Goal: Transaction & Acquisition: Download file/media

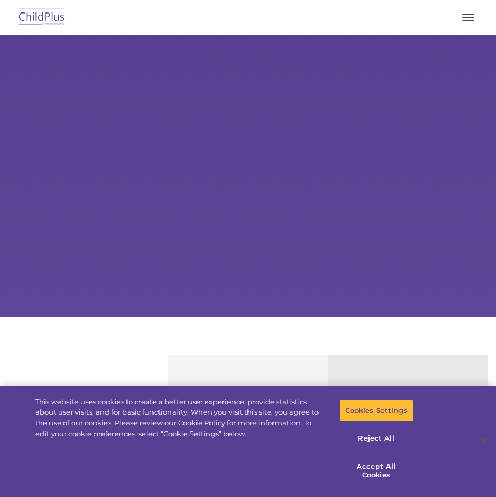
select select "MEDIUM"
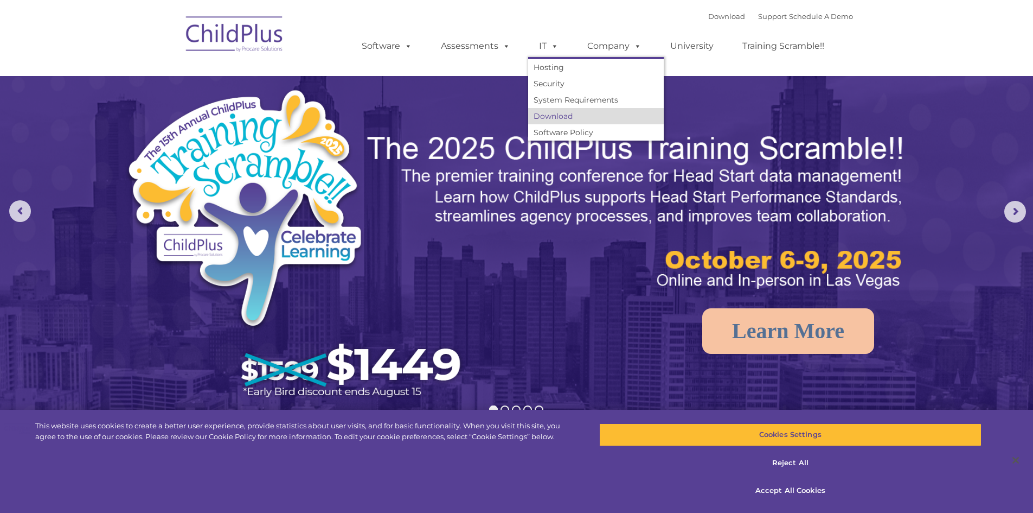
click at [495, 119] on link "Download" at bounding box center [596, 116] width 136 height 16
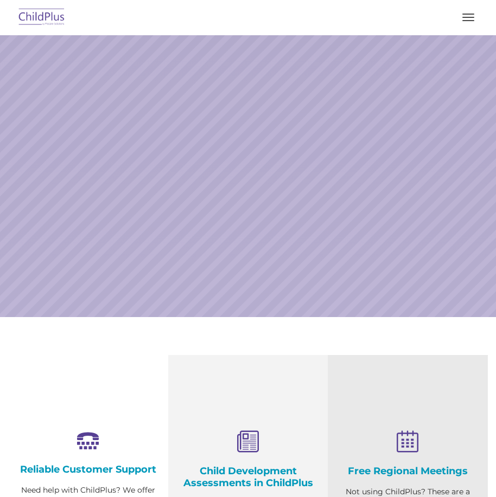
select select "MEDIUM"
